Goal: Task Accomplishment & Management: Manage account settings

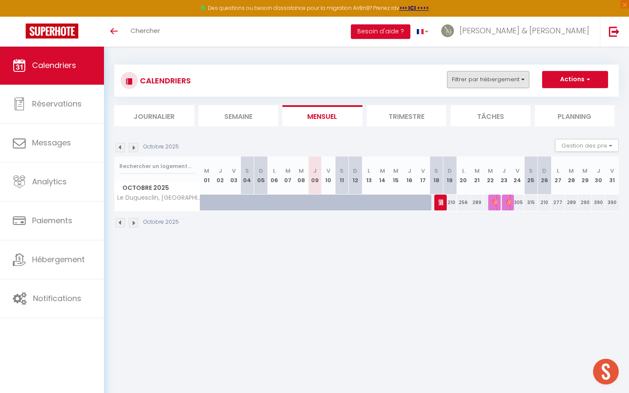
click at [495, 86] on button "Filtrer par hébergement" at bounding box center [488, 79] width 82 height 17
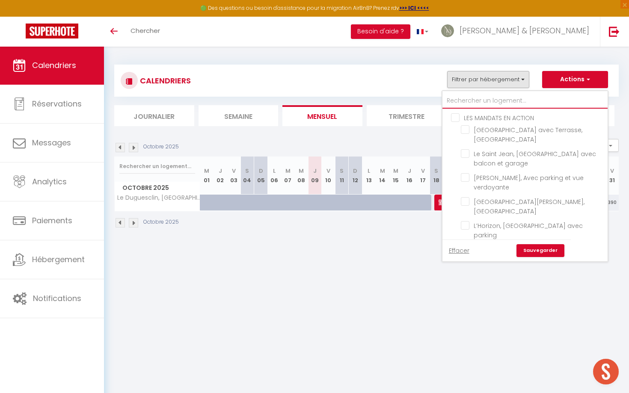
click at [457, 102] on input "text" at bounding box center [524, 100] width 165 height 15
type input "a"
checkbox input "false"
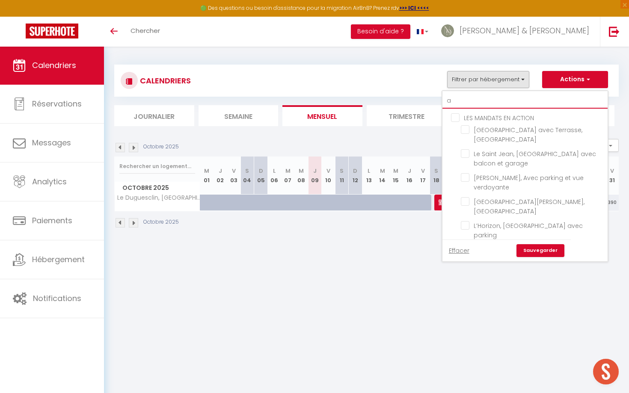
checkbox input "false"
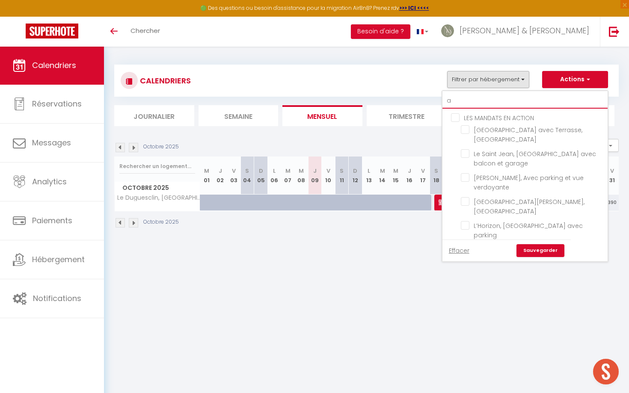
checkbox input "false"
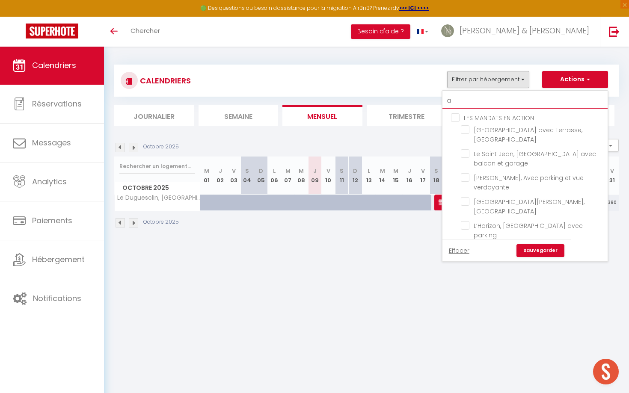
checkbox input "false"
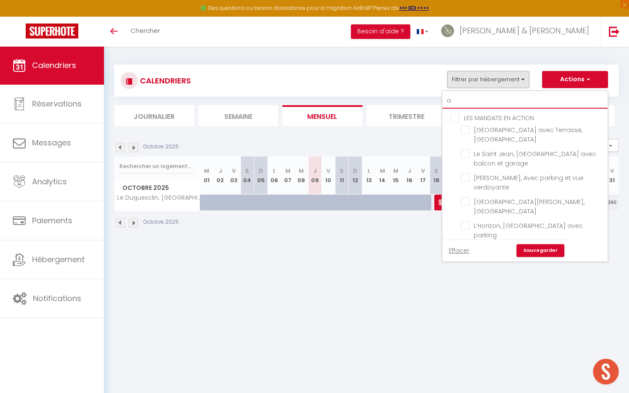
checkbox input "false"
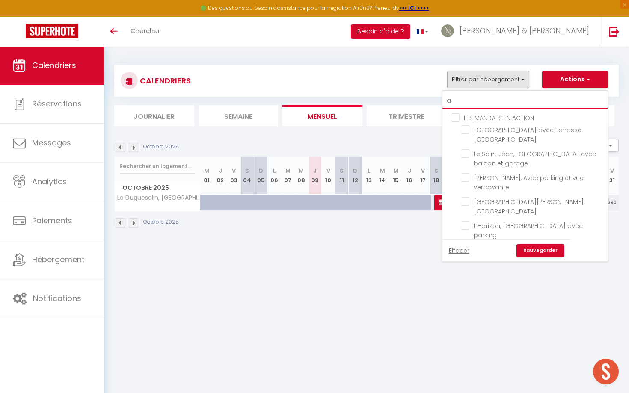
checkbox input "false"
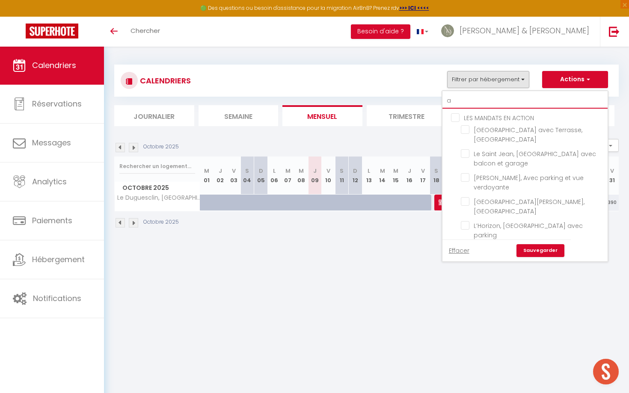
checkbox input "false"
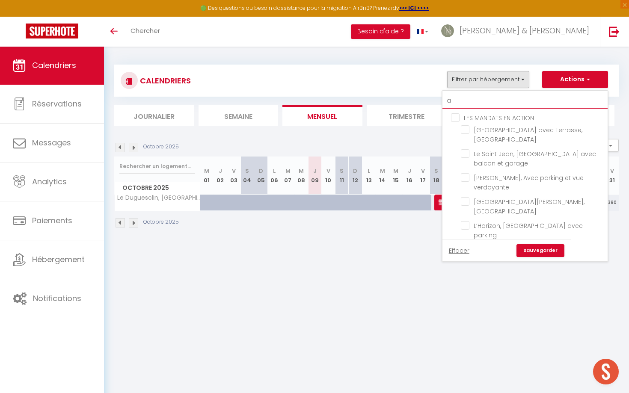
checkbox input "false"
type input "ar"
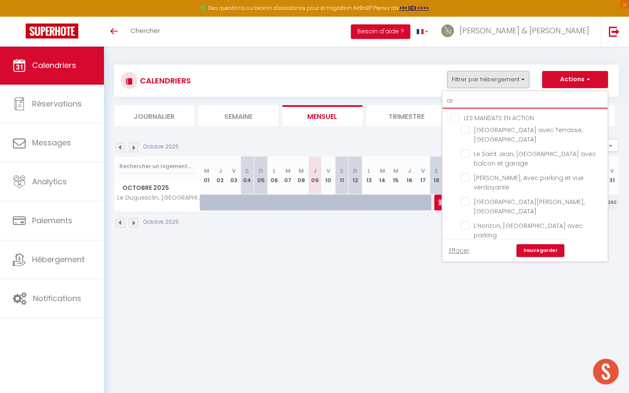
checkbox input "false"
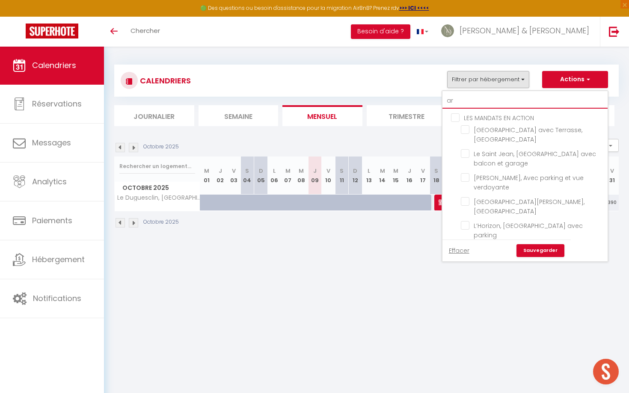
checkbox input "false"
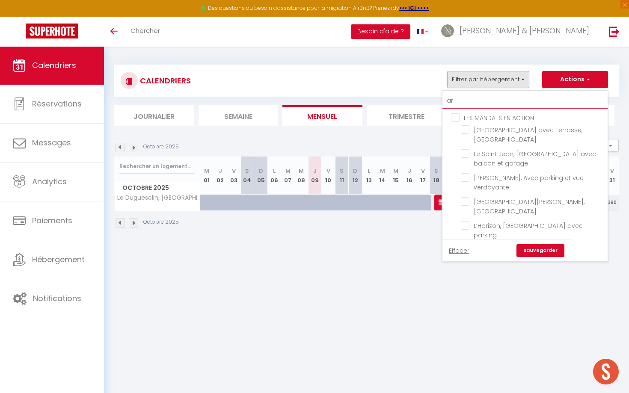
checkbox input "false"
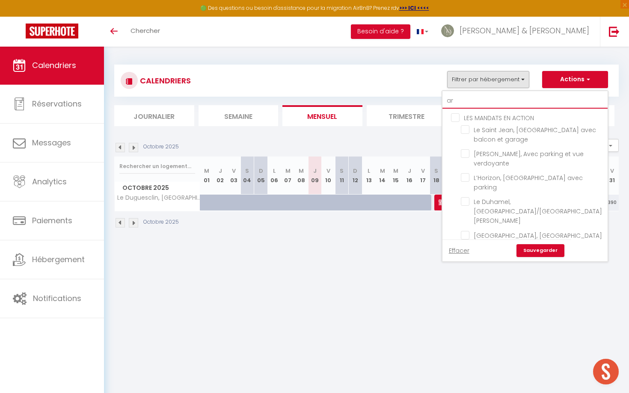
type input "ari"
checkbox input "false"
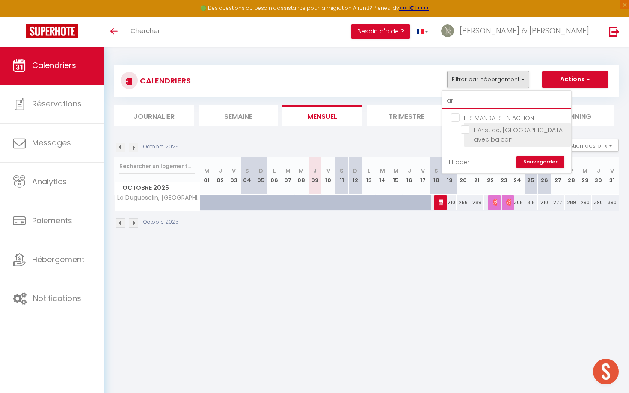
type input "ari"
click at [466, 123] on li "L'Aristide, [GEOGRAPHIC_DATA] avec balcon" at bounding box center [517, 135] width 107 height 24
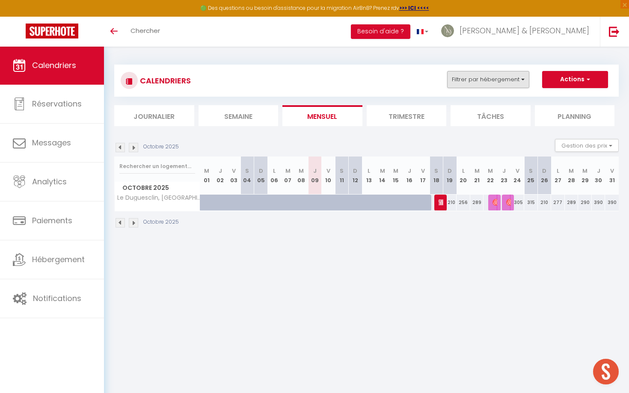
click at [474, 82] on button "Filtrer par hébergement" at bounding box center [488, 79] width 82 height 17
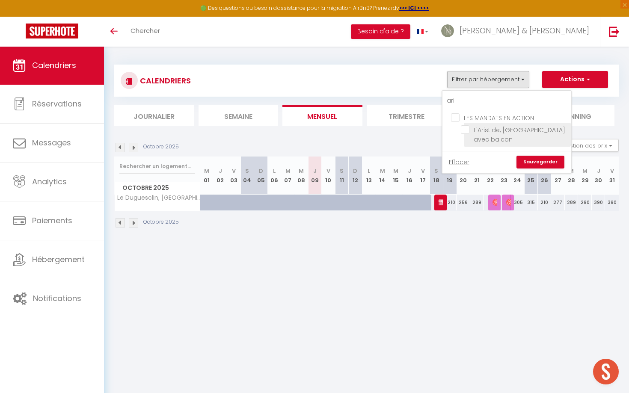
click at [464, 130] on input "L'Aristide, [GEOGRAPHIC_DATA] avec balcon" at bounding box center [514, 129] width 107 height 9
checkbox input "true"
click at [535, 163] on link "Sauvegarder" at bounding box center [540, 162] width 48 height 13
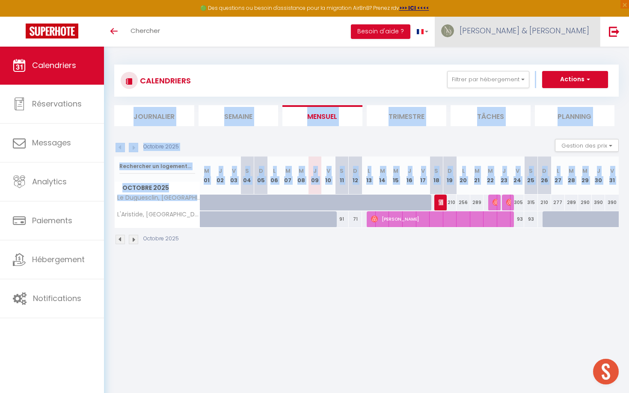
drag, startPoint x: 411, startPoint y: 208, endPoint x: 546, endPoint y: 21, distance: 231.3
click at [546, 46] on div "🟢 Des questions ou besoin d'assistance pour la migration AirBnB? Prenez rdv >>>…" at bounding box center [314, 154] width 629 height 217
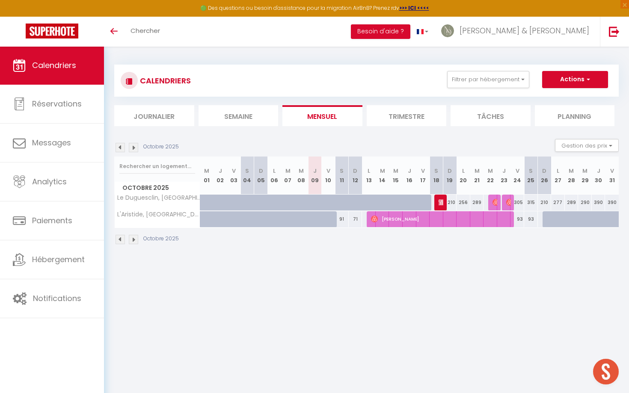
click at [361, 272] on body "🟢 Des questions ou besoin d'assistance pour la migration AirBnB? Prenez rdv >>>…" at bounding box center [314, 242] width 629 height 393
click at [332, 246] on div "Octobre 2025" at bounding box center [366, 240] width 504 height 25
click at [483, 81] on button "Filtrer par hébergement" at bounding box center [488, 79] width 82 height 17
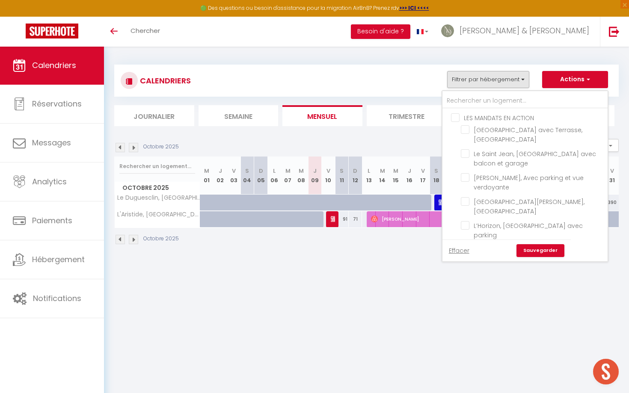
click at [452, 116] on input "LES MANDATS EN ACTION" at bounding box center [533, 117] width 165 height 9
checkbox input "true"
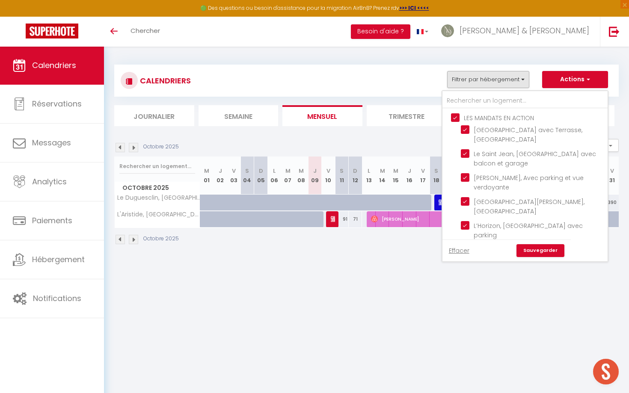
checkbox input "true"
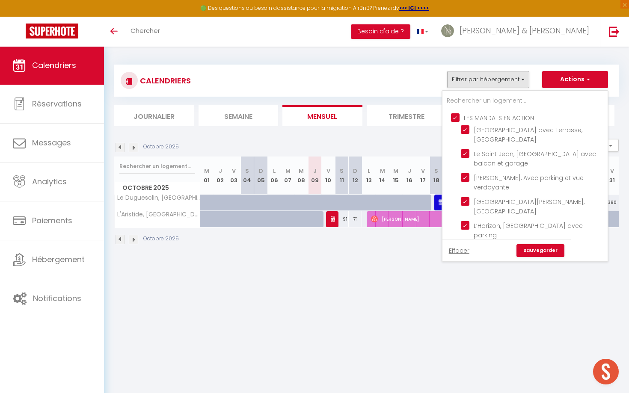
checkbox input "true"
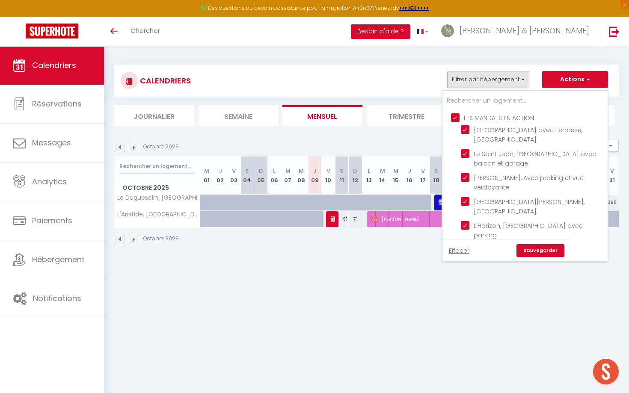
checkbox input "true"
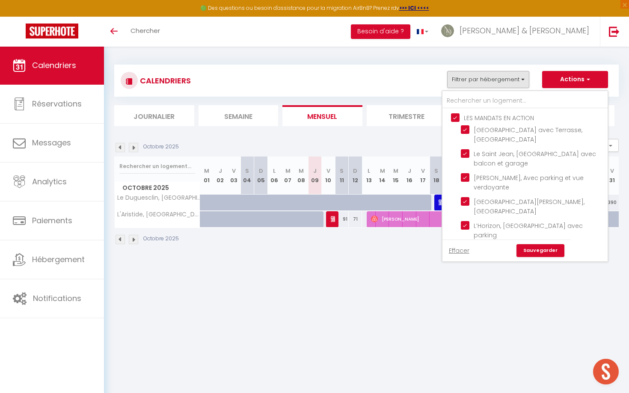
checkbox input "true"
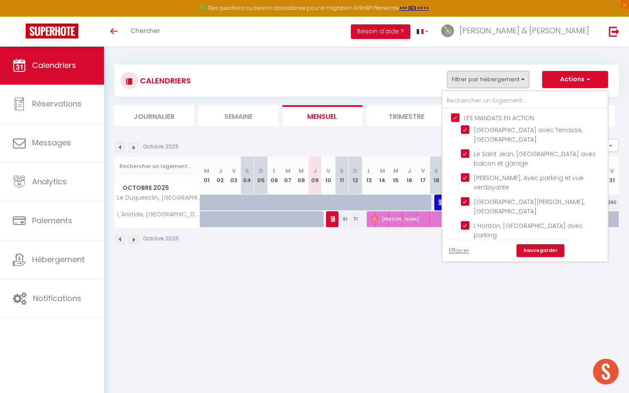
checkbox input "true"
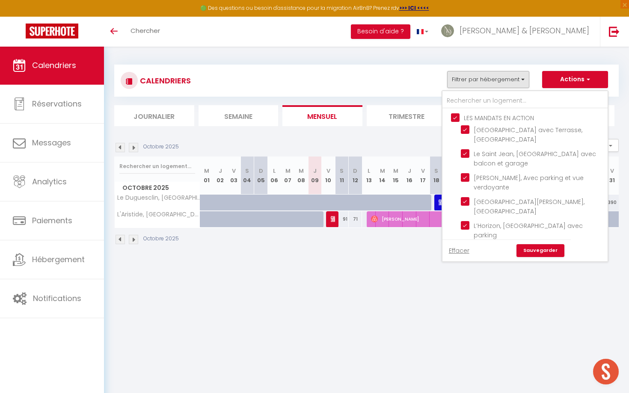
checkbox input "true"
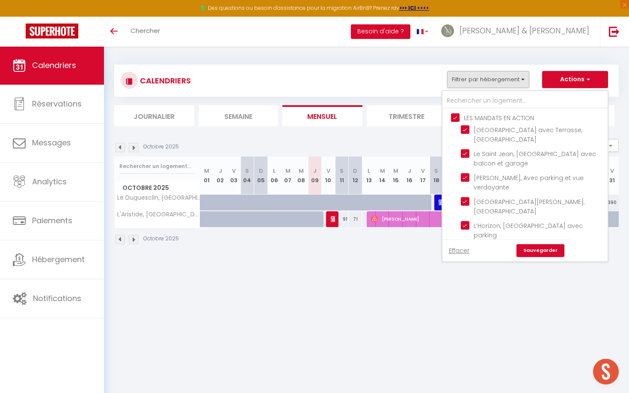
checkbox input "true"
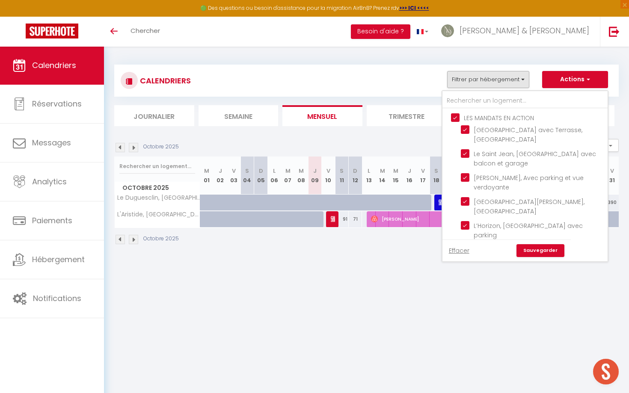
checkbox input "true"
click at [531, 255] on link "Sauvegarder" at bounding box center [540, 250] width 48 height 13
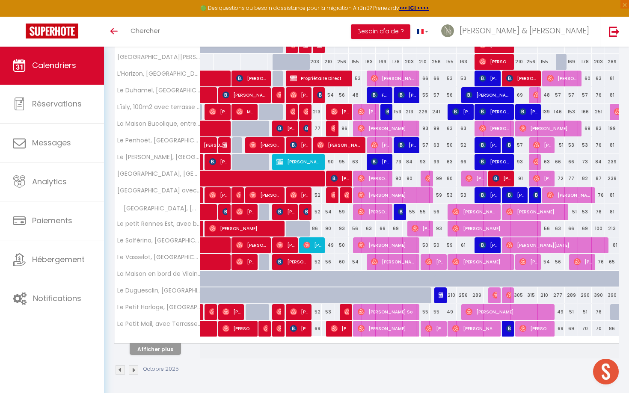
scroll to position [187, 0]
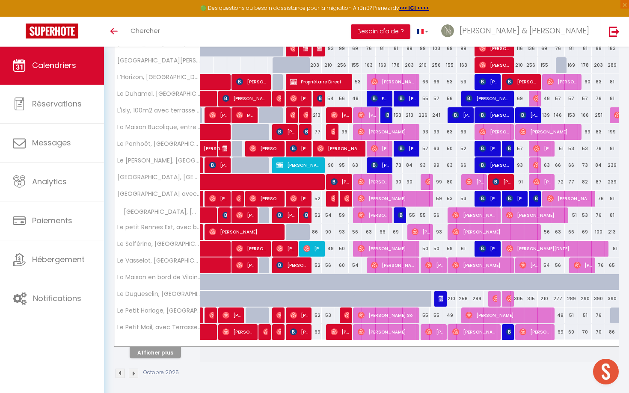
click at [168, 355] on button "Afficher plus" at bounding box center [155, 353] width 51 height 12
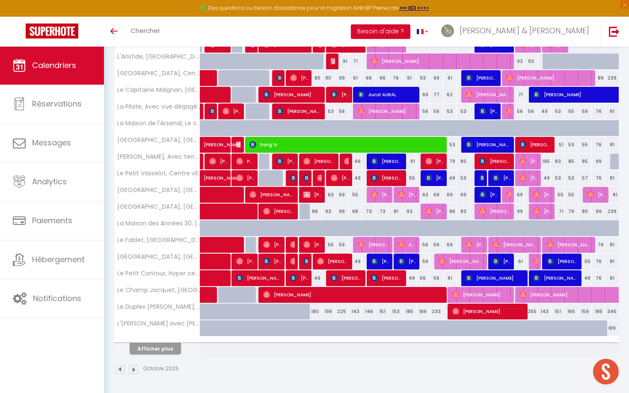
scroll to position [525, 0]
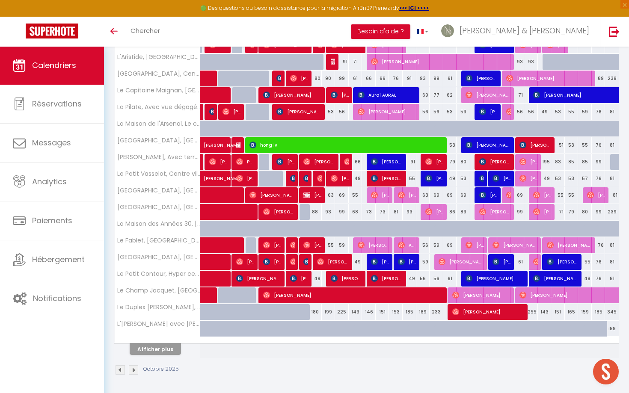
click at [160, 349] on button "Afficher plus" at bounding box center [155, 350] width 51 height 12
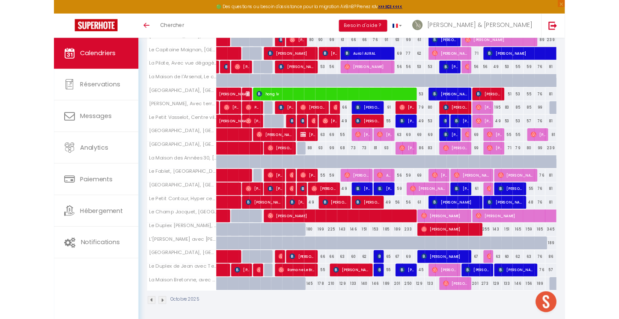
scroll to position [554, 0]
